Goal: Find specific page/section: Find specific page/section

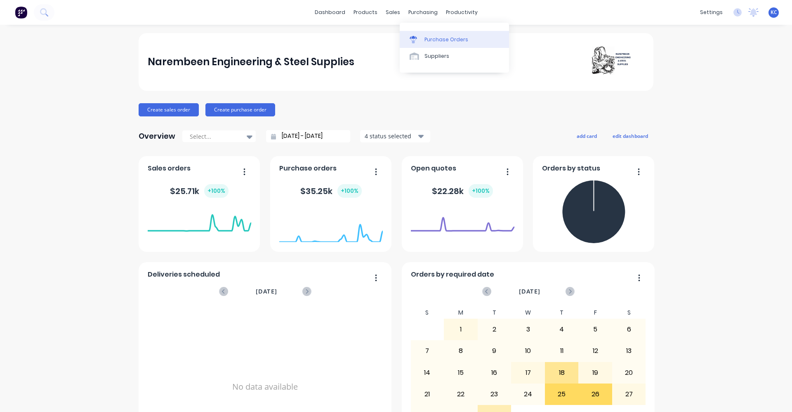
click at [419, 40] on div at bounding box center [416, 39] width 12 height 7
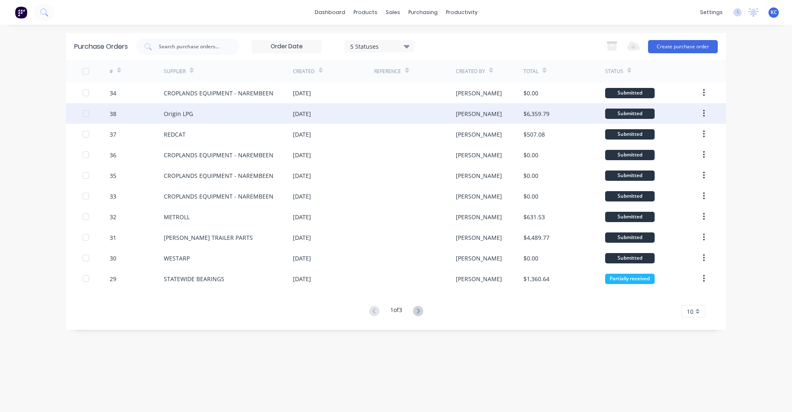
click at [536, 118] on div "$6,359.79" at bounding box center [563, 113] width 81 height 21
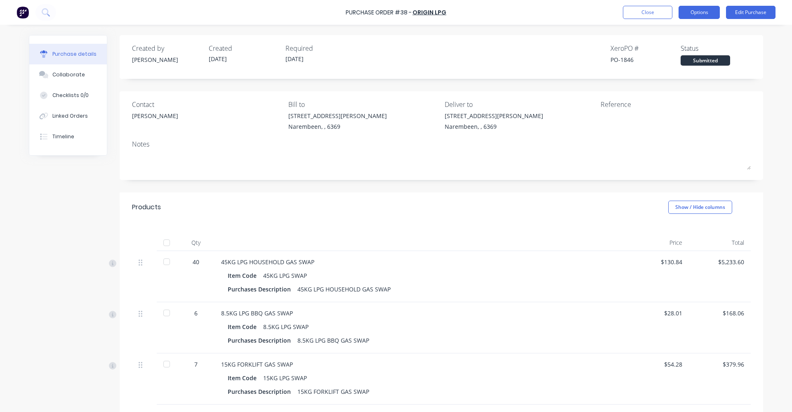
click at [715, 14] on button "Options" at bounding box center [698, 12] width 41 height 13
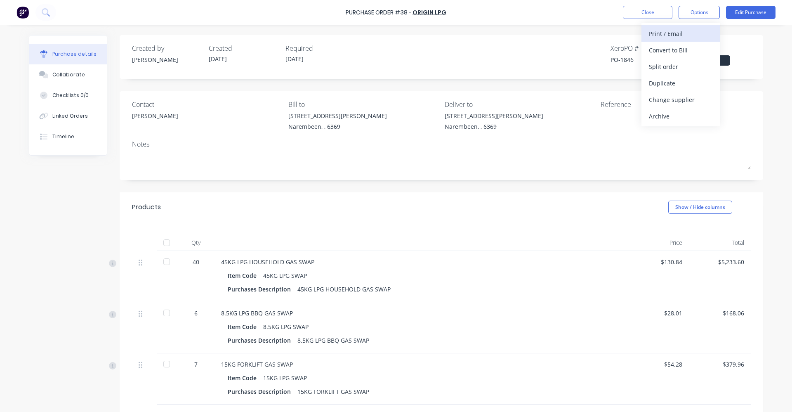
click at [698, 35] on div "Print / Email" at bounding box center [681, 34] width 64 height 12
click at [683, 67] on div "Without pricing" at bounding box center [681, 67] width 64 height 12
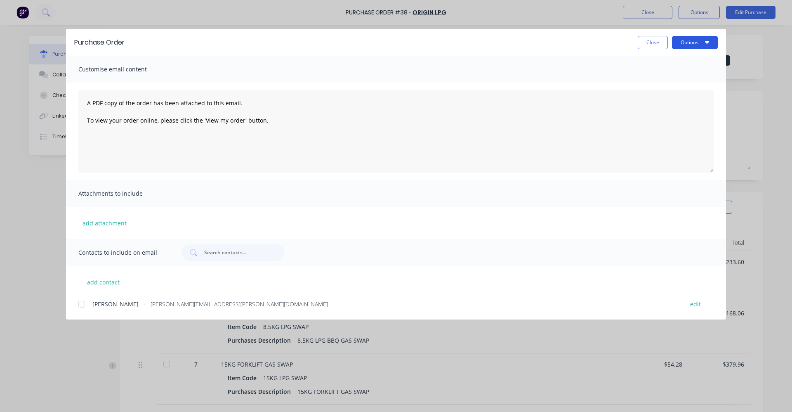
click at [701, 41] on button "Options" at bounding box center [695, 42] width 46 height 13
click at [686, 67] on div "Preview" at bounding box center [679, 63] width 64 height 12
click at [649, 40] on button "Close" at bounding box center [653, 42] width 30 height 13
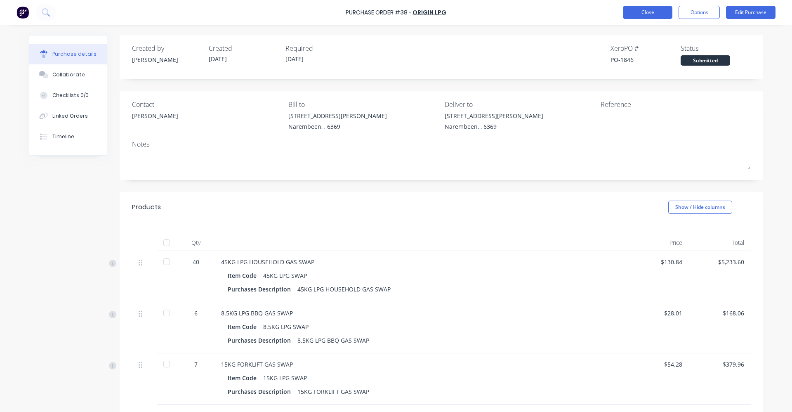
click at [662, 10] on button "Close" at bounding box center [647, 12] width 49 height 13
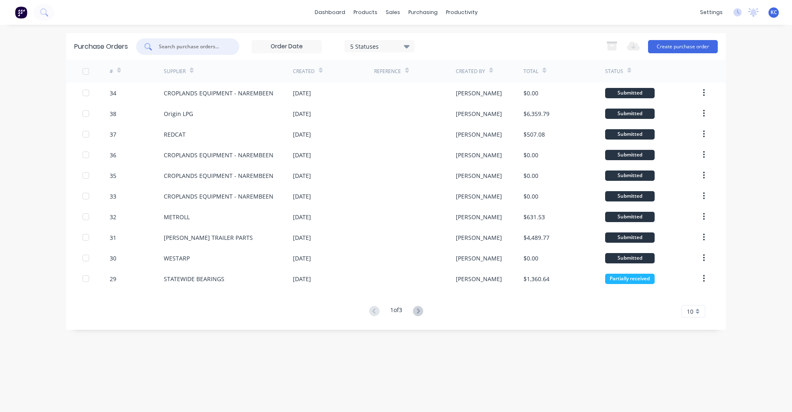
click at [186, 49] on input "text" at bounding box center [192, 46] width 68 height 8
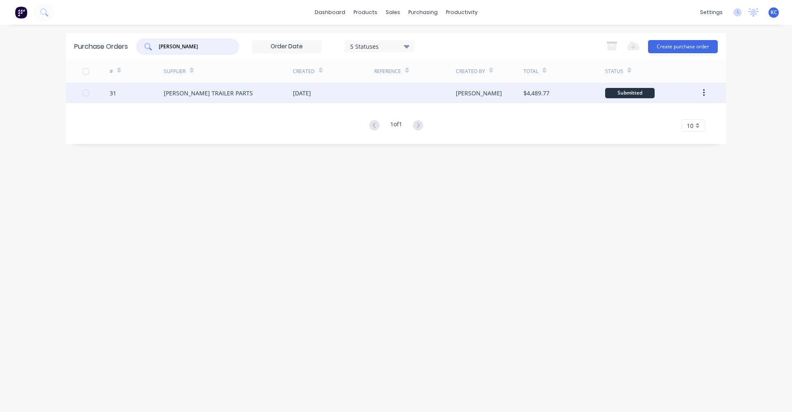
type input "[PERSON_NAME]"
click at [220, 89] on div "[PERSON_NAME] TRAILER PARTS" at bounding box center [208, 93] width 89 height 9
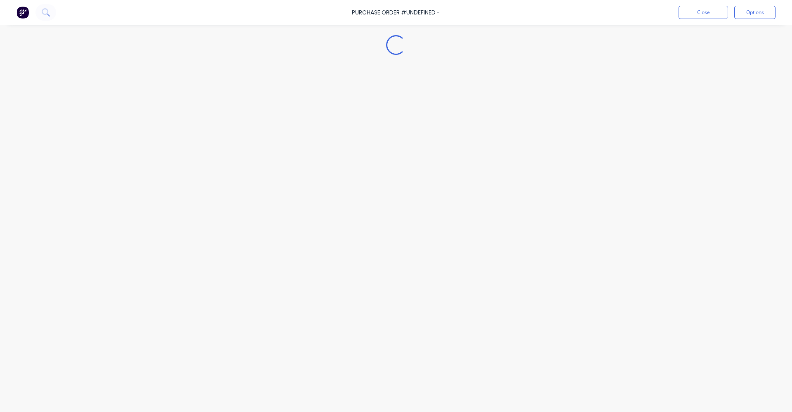
type textarea "x"
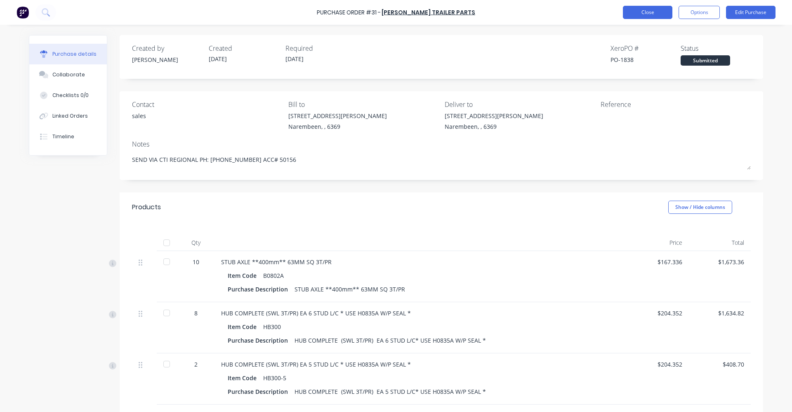
click at [648, 12] on button "Close" at bounding box center [647, 12] width 49 height 13
